Goal: Obtain resource: Download file/media

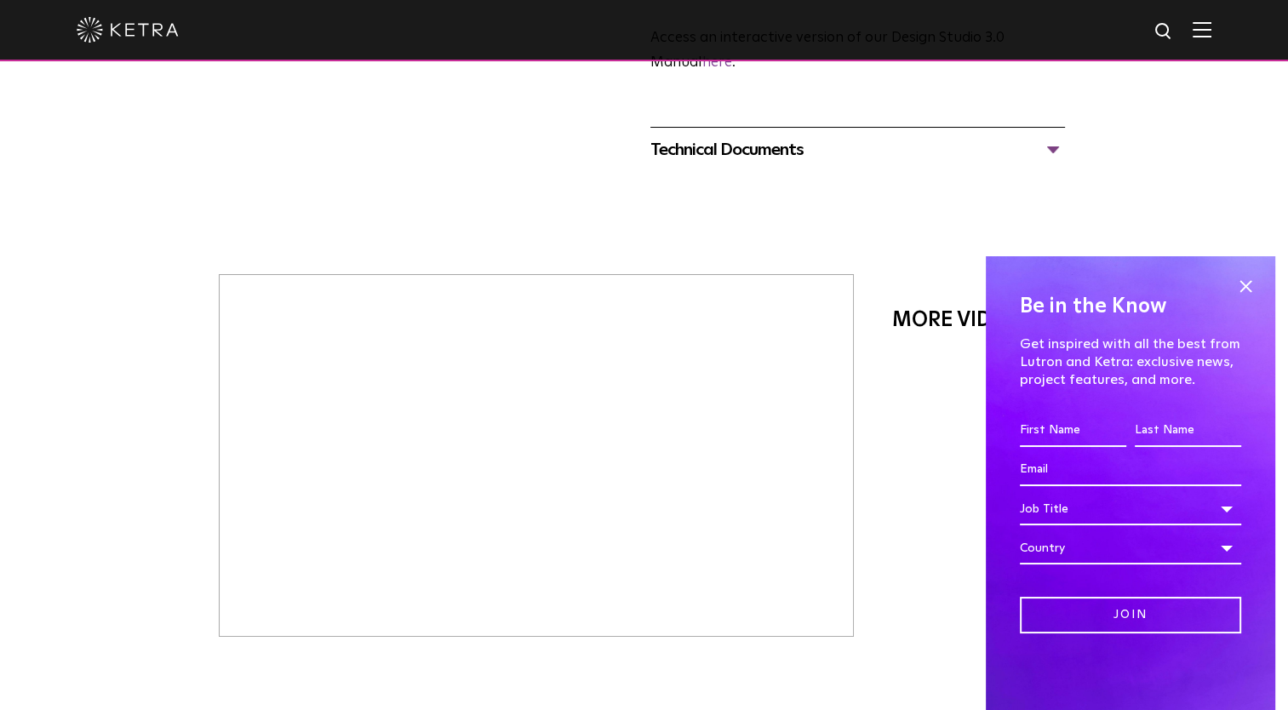
scroll to position [627, 0]
click at [1244, 283] on span at bounding box center [1246, 286] width 26 height 26
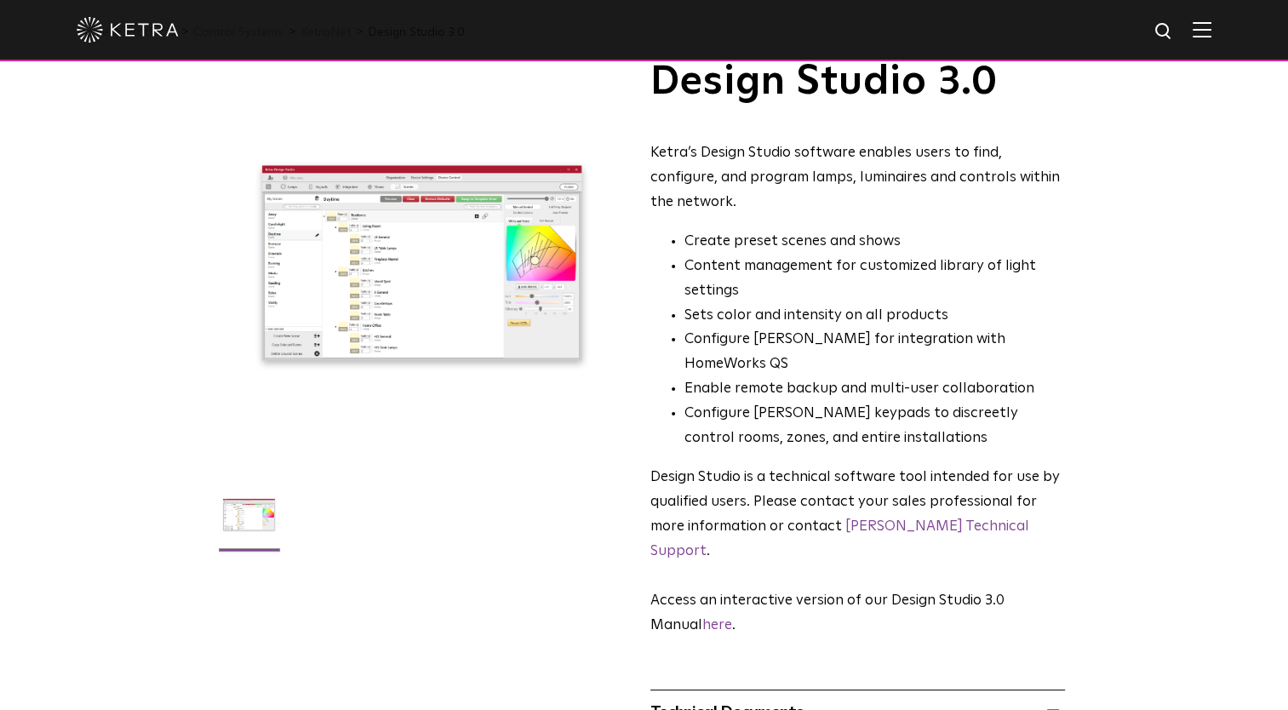
scroll to position [0, 0]
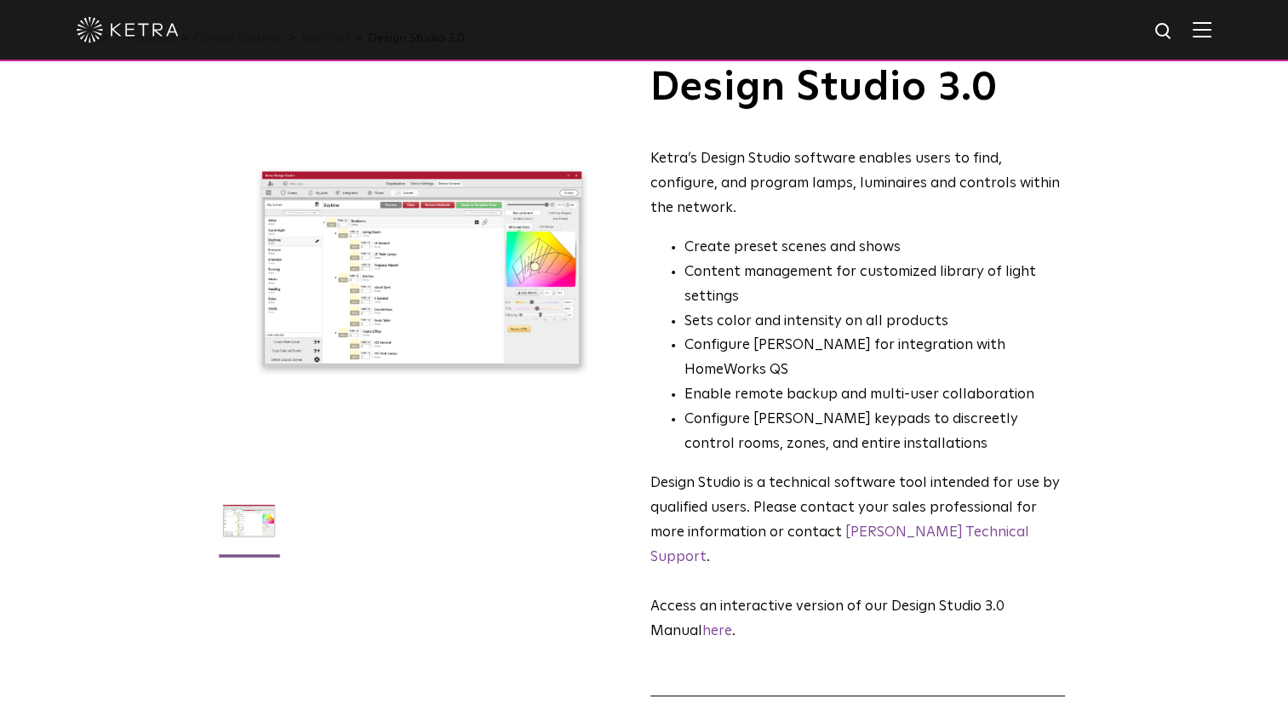
scroll to position [58, 0]
click at [1211, 35] on img at bounding box center [1202, 29] width 19 height 16
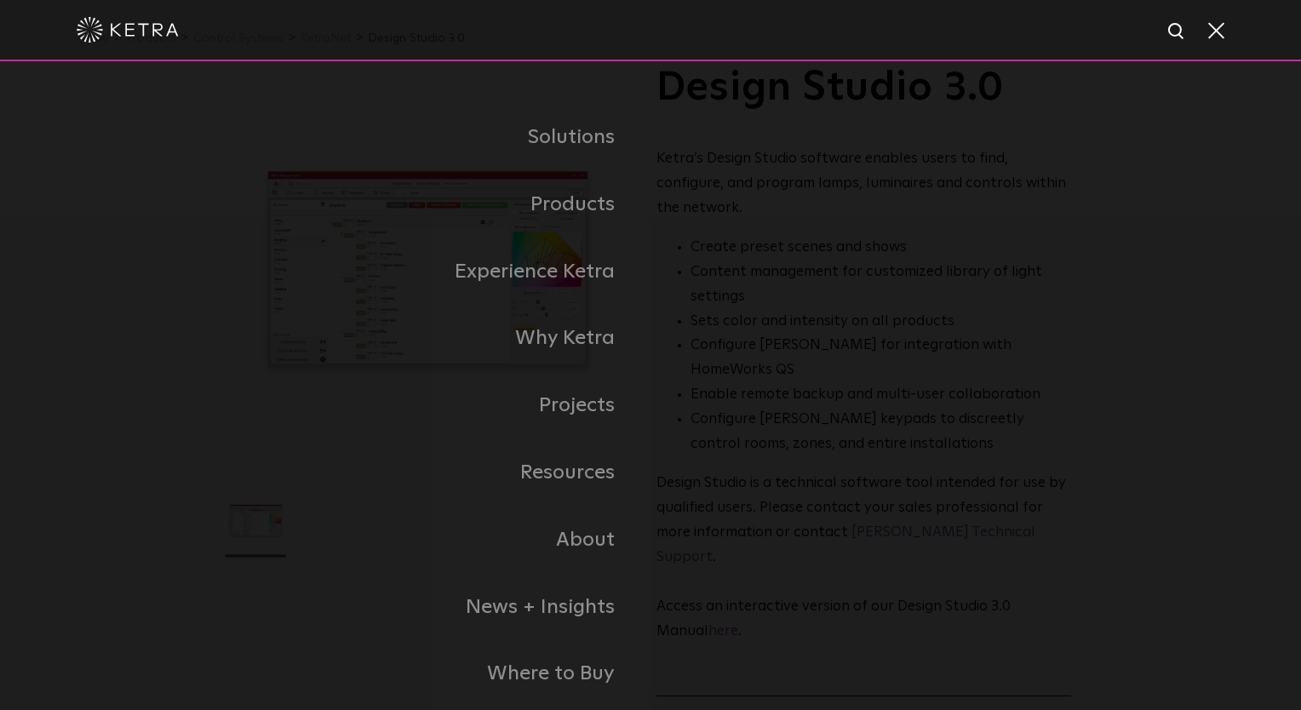
click at [1217, 35] on span at bounding box center [1214, 29] width 19 height 17
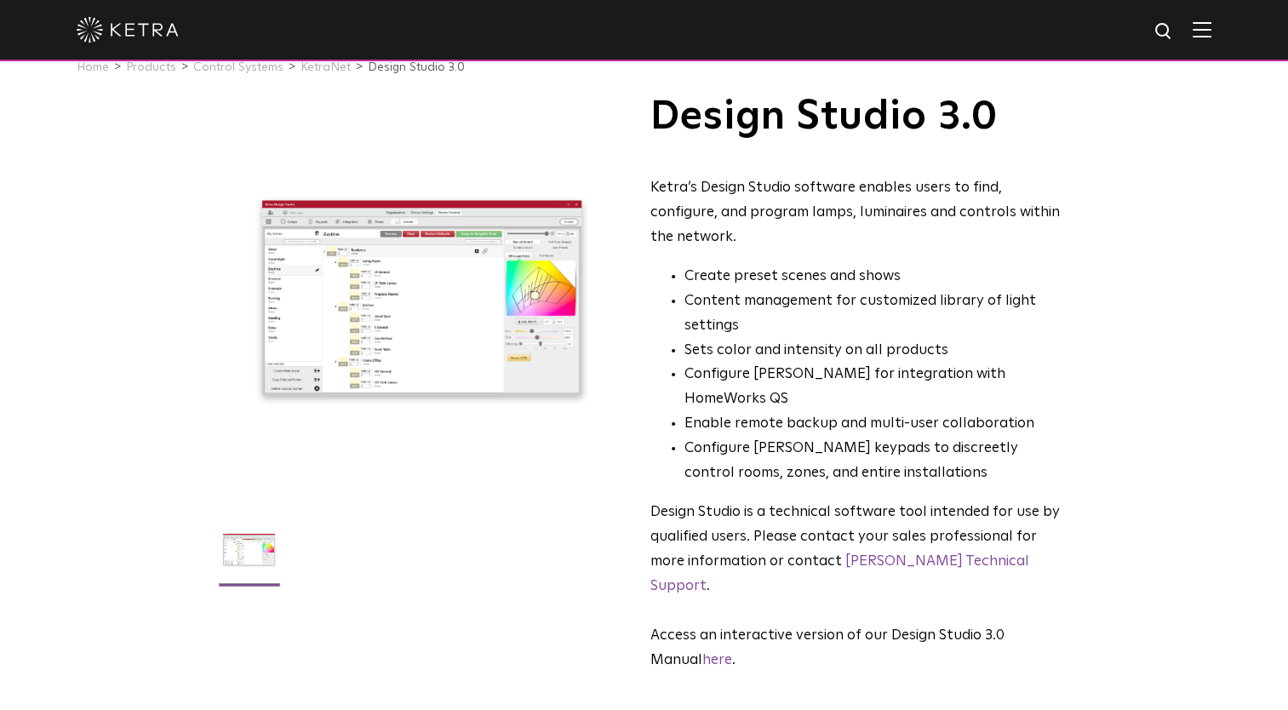
scroll to position [30, 0]
click at [711, 652] on link "here" at bounding box center [717, 659] width 30 height 14
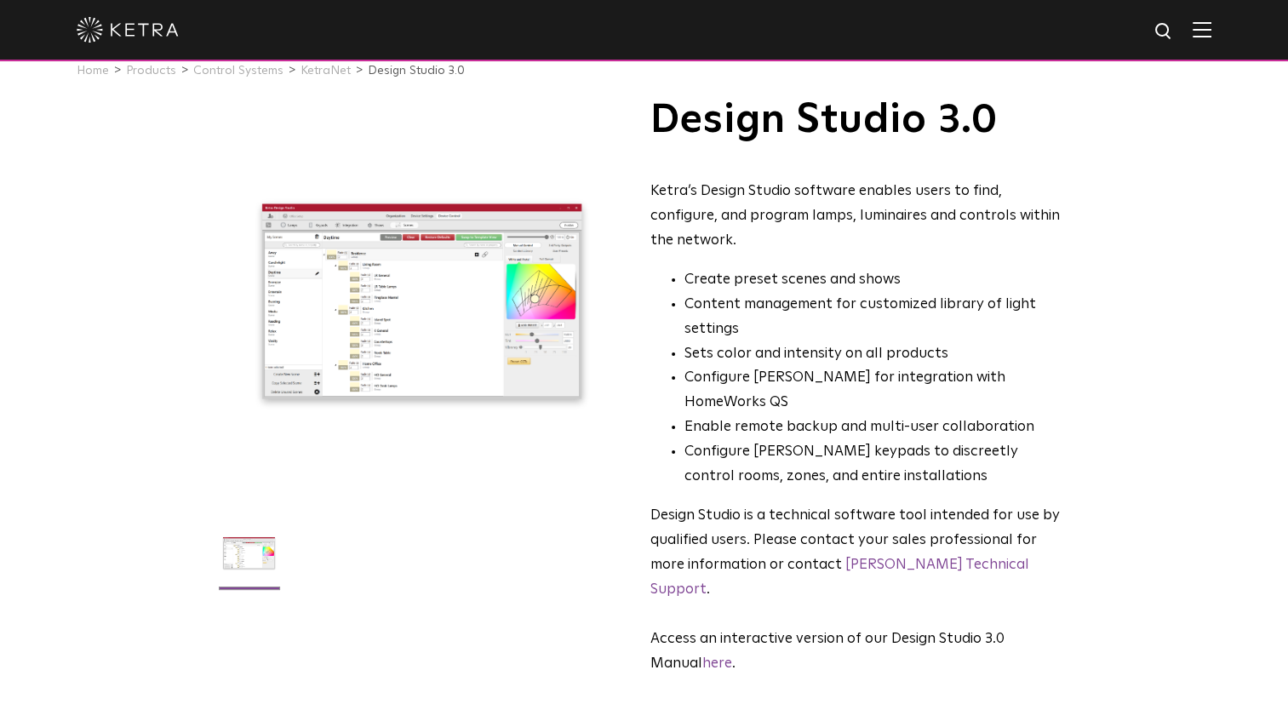
scroll to position [0, 0]
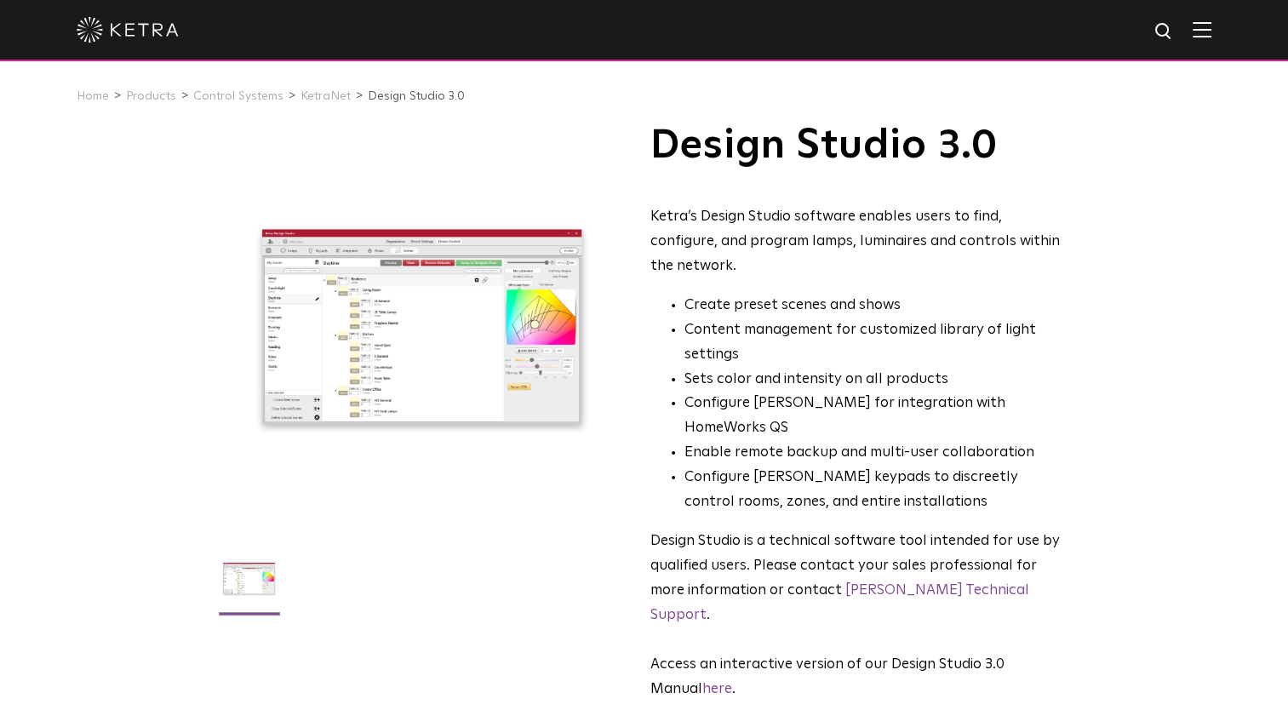
click at [825, 267] on div "Ketra’s Design Studio software enables users to find, configure, and program la…" at bounding box center [857, 242] width 415 height 74
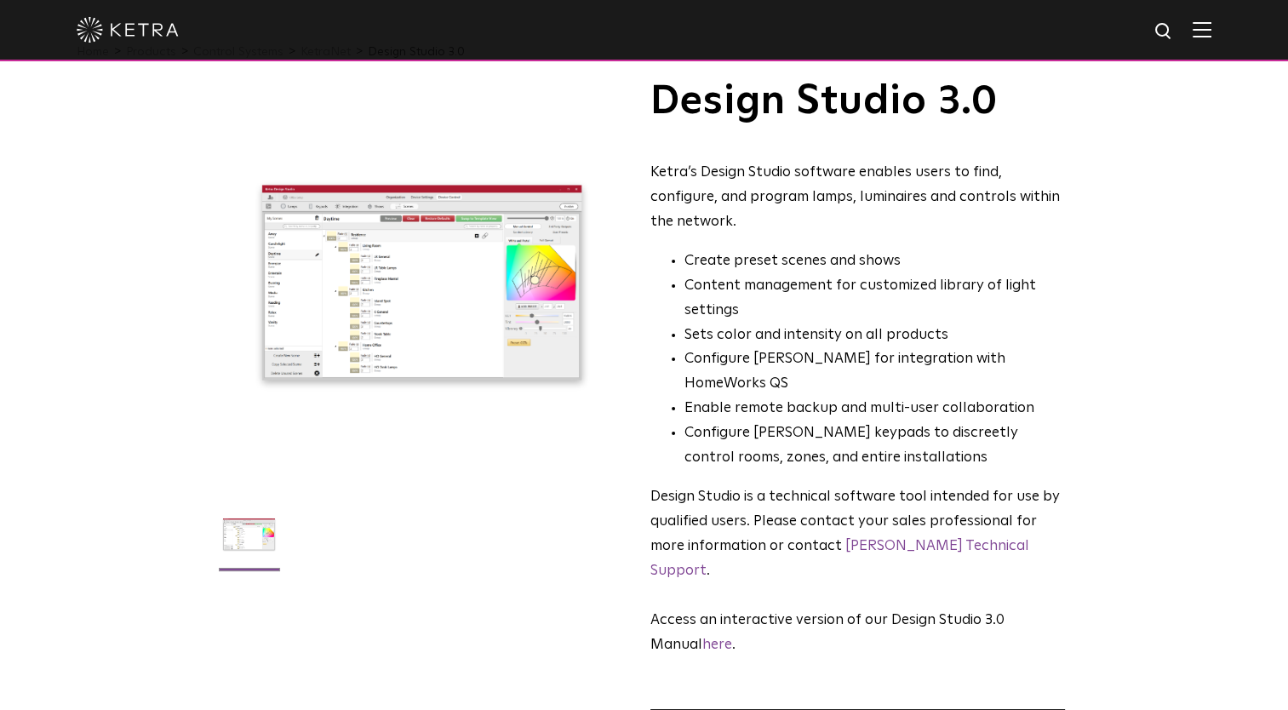
scroll to position [44, 0]
